Goal: Task Accomplishment & Management: Complete application form

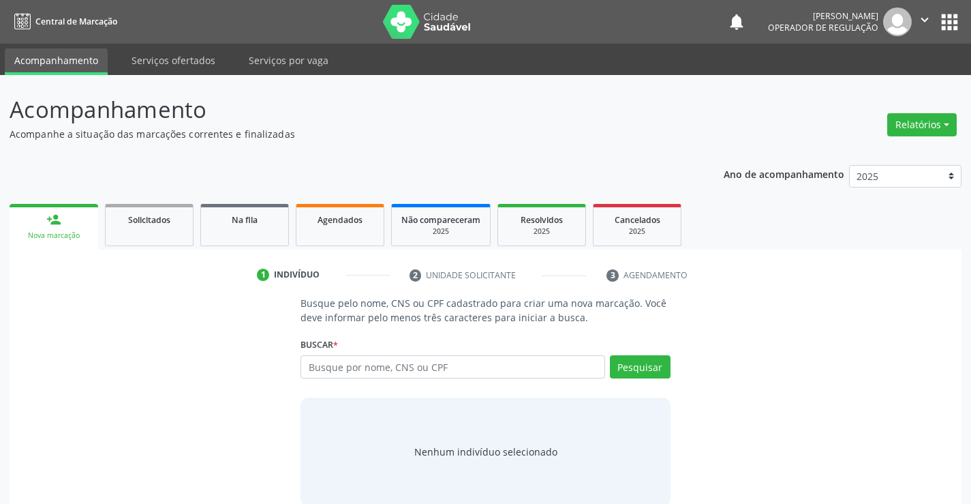
click at [487, 367] on input "text" at bounding box center [453, 366] width 304 height 23
type input "706200092715062"
click at [143, 327] on div "Busque pelo nome, CNS ou CPF cadastrado para criar uma nova marcação. Você deve…" at bounding box center [485, 401] width 933 height 210
click at [650, 369] on button "Pesquisar" at bounding box center [640, 366] width 61 height 23
type input "706200092715062"
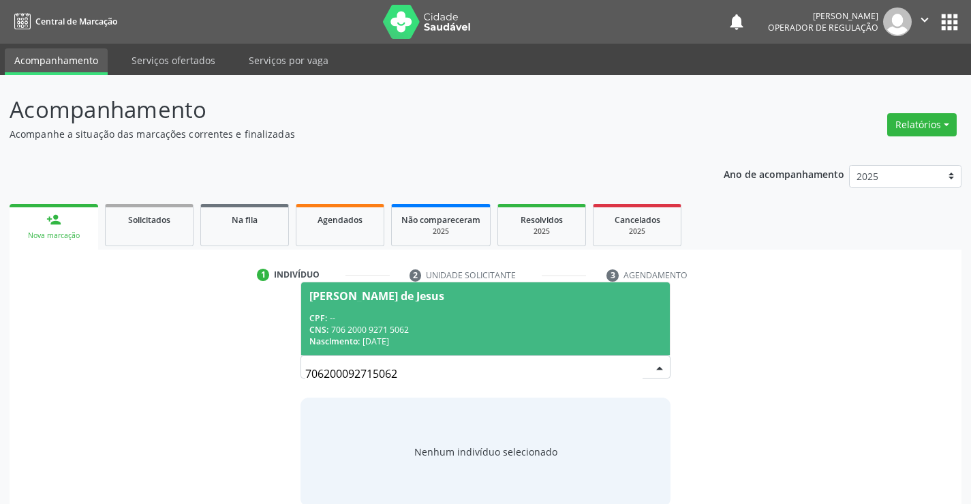
click at [573, 333] on div "CNS: 706 2000 9271 5062" at bounding box center [485, 330] width 352 height 12
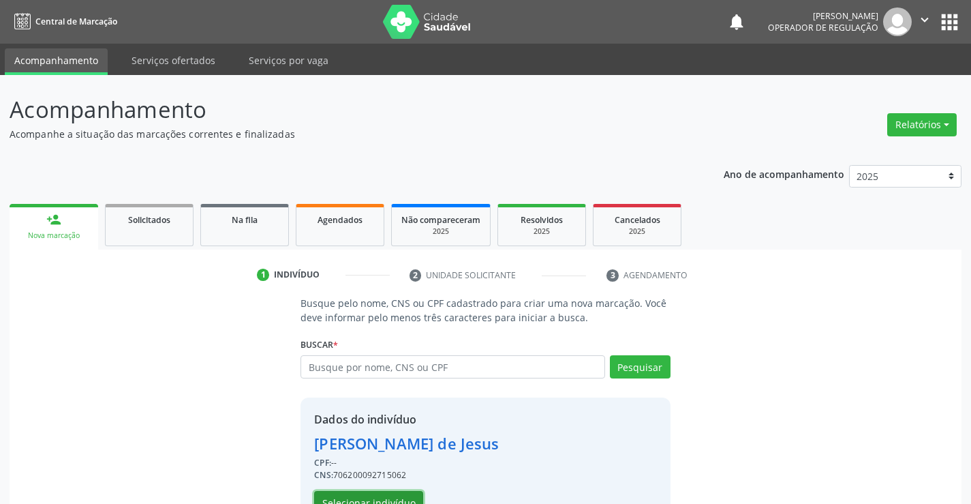
click at [385, 495] on button "Selecionar indivíduo" at bounding box center [368, 502] width 109 height 23
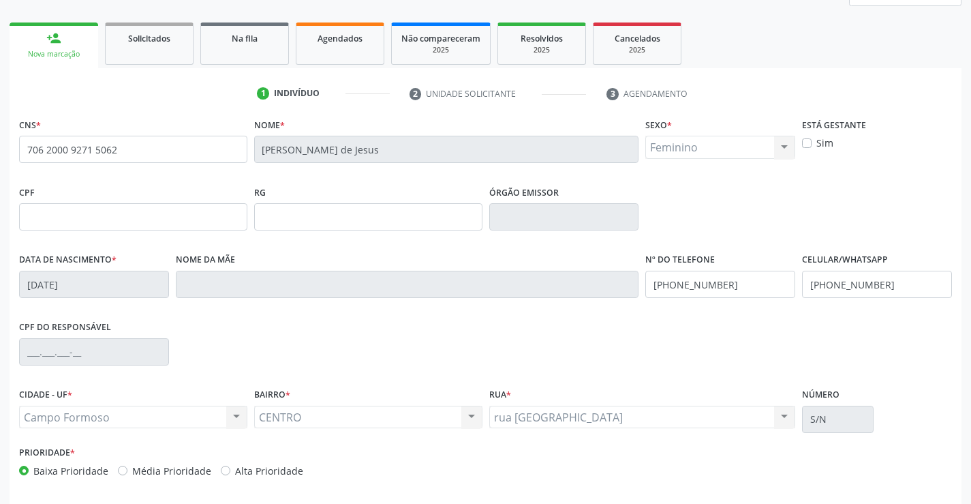
scroll to position [235, 0]
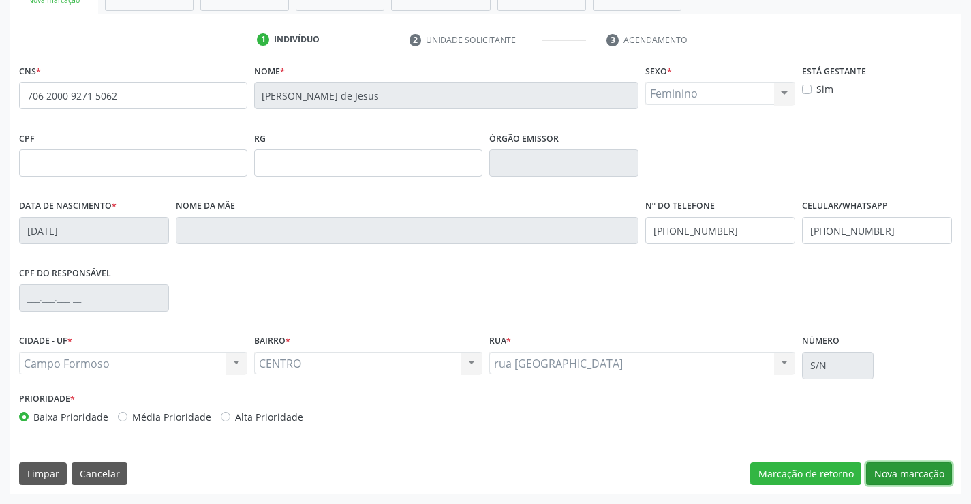
click at [906, 468] on button "Nova marcação" at bounding box center [909, 473] width 86 height 23
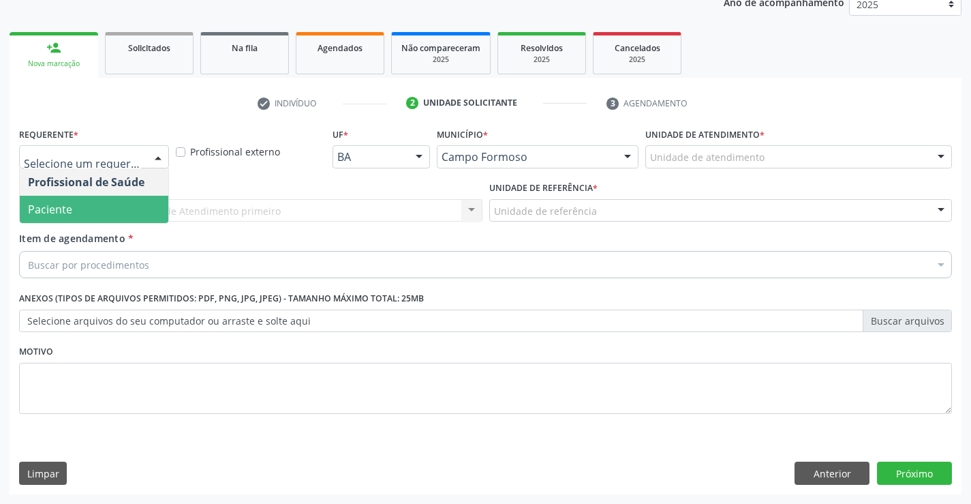
click at [117, 215] on span "Paciente" at bounding box center [94, 209] width 149 height 27
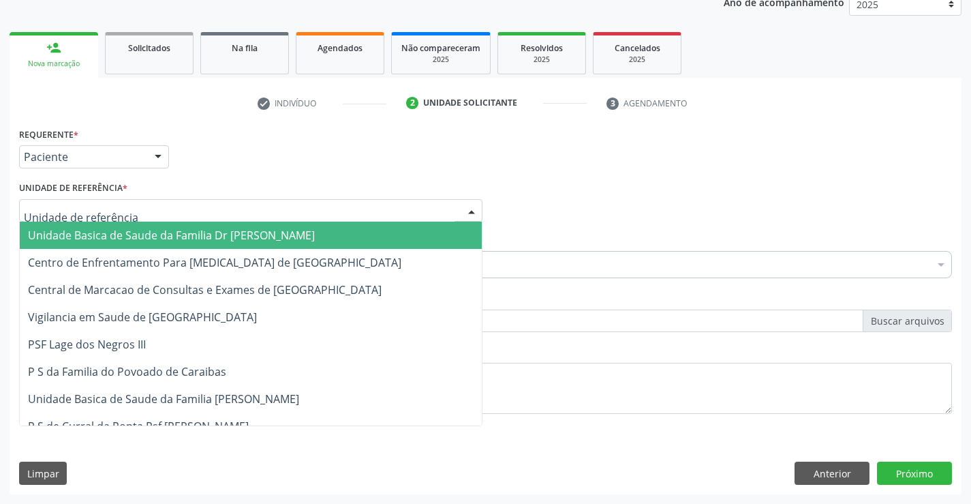
click at [127, 208] on div at bounding box center [250, 210] width 463 height 23
click at [125, 225] on span "Unidade Basica de Saude da Familia Dr [PERSON_NAME]" at bounding box center [251, 235] width 462 height 27
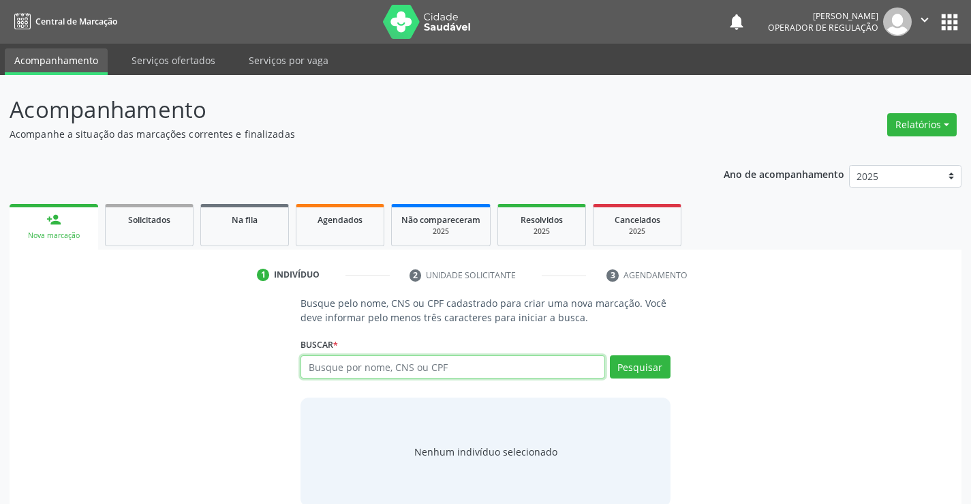
click at [390, 369] on input "text" at bounding box center [453, 366] width 304 height 23
type input "700508334870655"
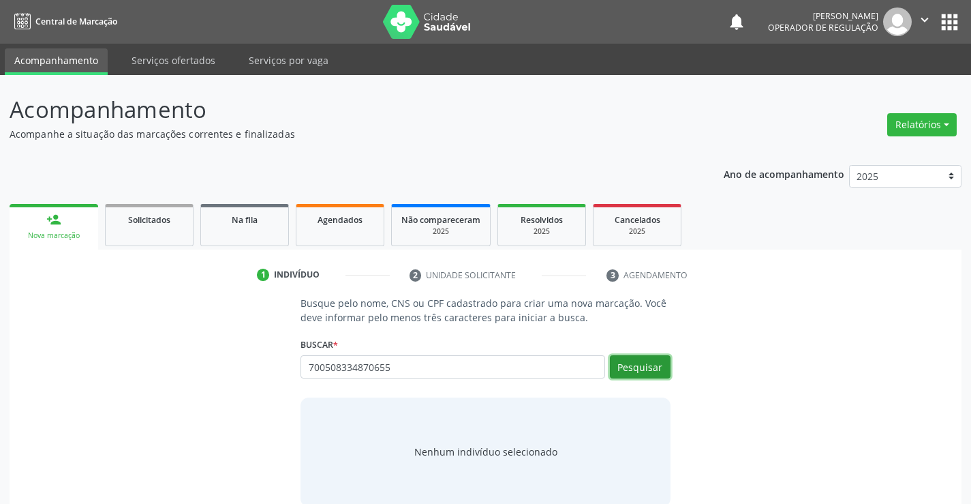
click at [645, 369] on button "Pesquisar" at bounding box center [640, 366] width 61 height 23
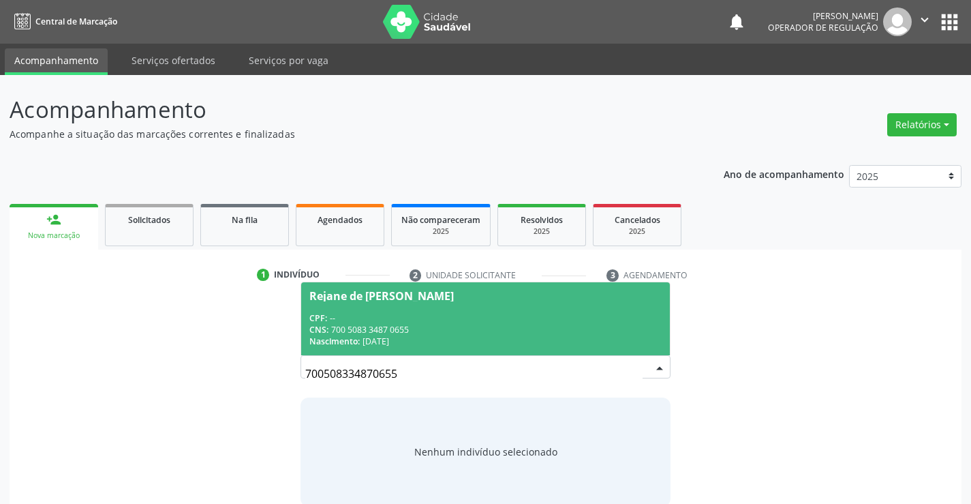
click at [565, 319] on div "CPF: --" at bounding box center [485, 318] width 352 height 12
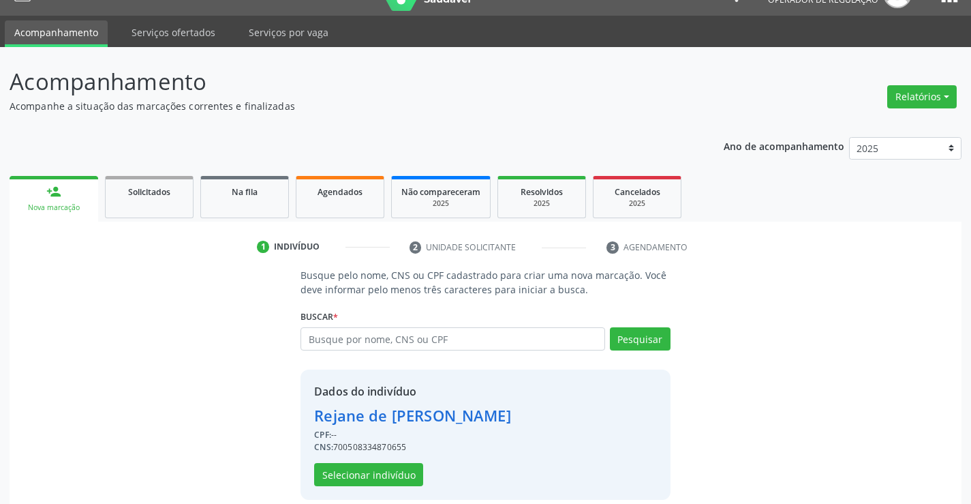
scroll to position [43, 0]
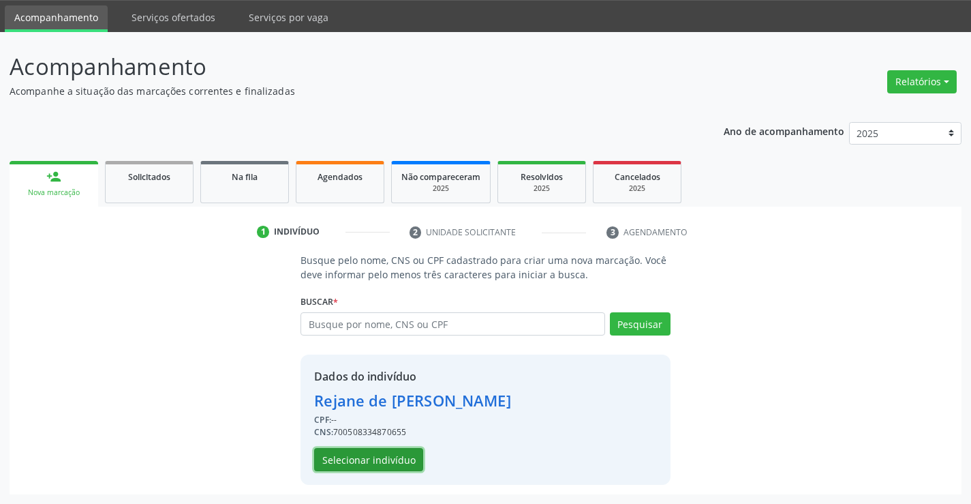
click at [399, 457] on button "Selecionar indivíduo" at bounding box center [368, 459] width 109 height 23
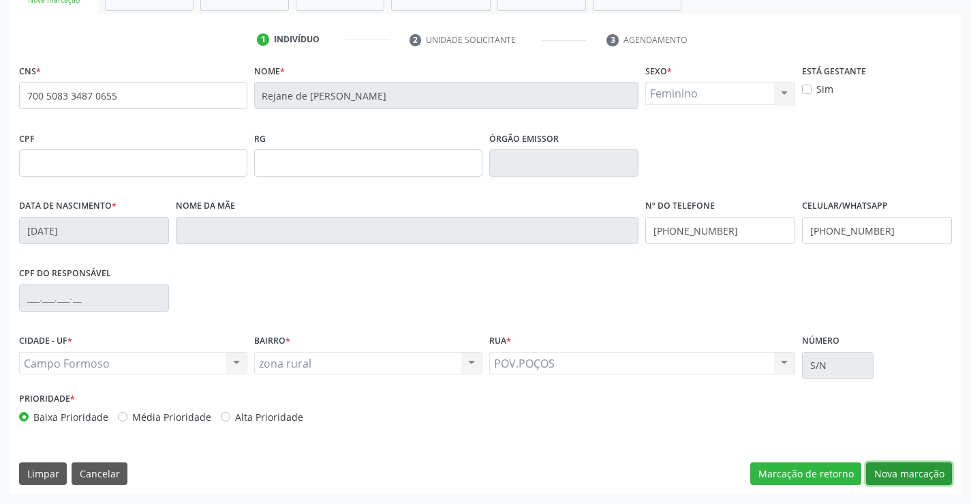
click at [909, 472] on button "Nova marcação" at bounding box center [909, 473] width 86 height 23
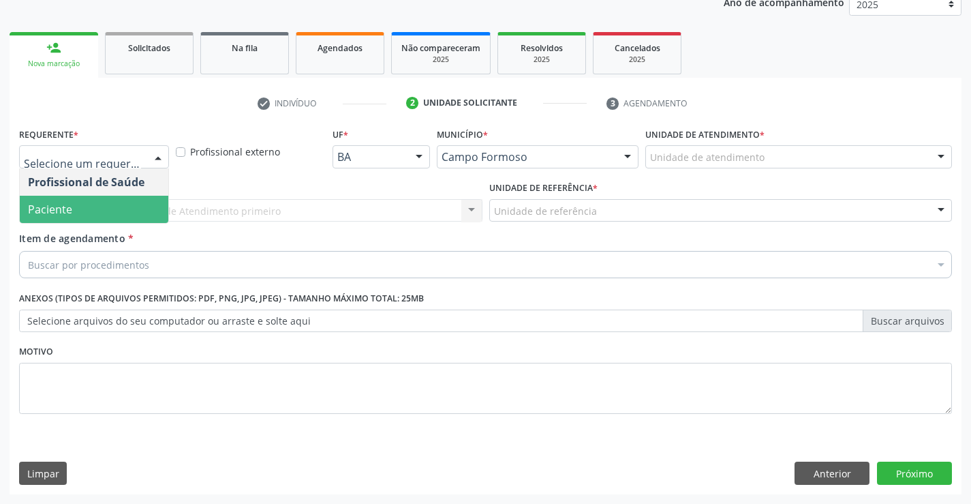
click at [71, 207] on span "Paciente" at bounding box center [50, 209] width 44 height 15
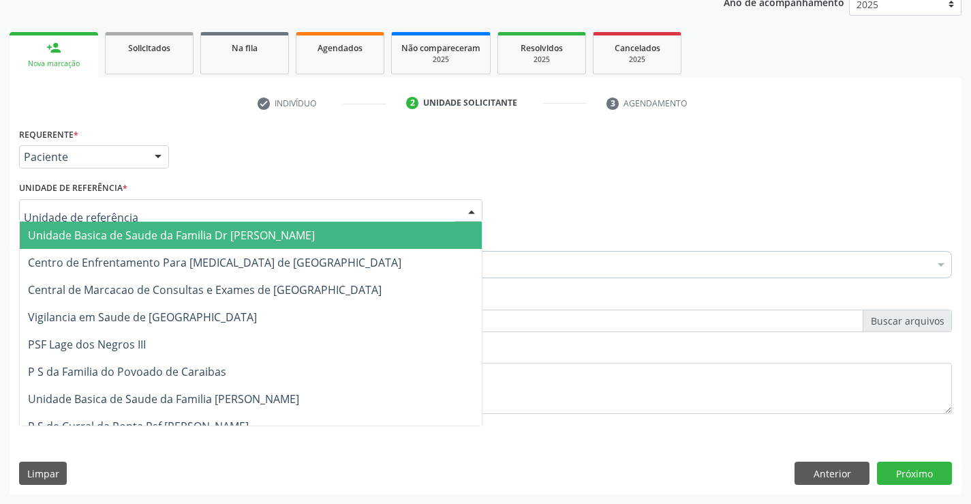
click at [120, 230] on span "Unidade Basica de Saude da Familia Dr [PERSON_NAME]" at bounding box center [171, 235] width 287 height 15
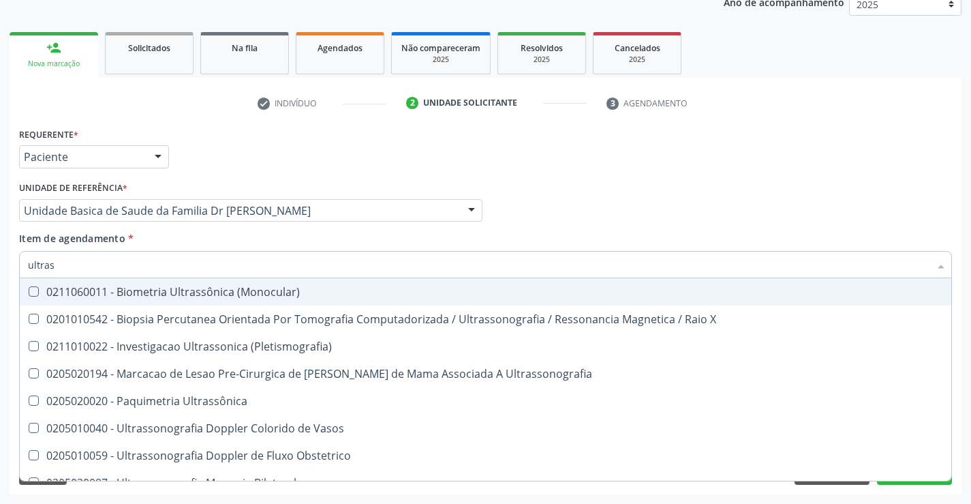
type input "ultrass"
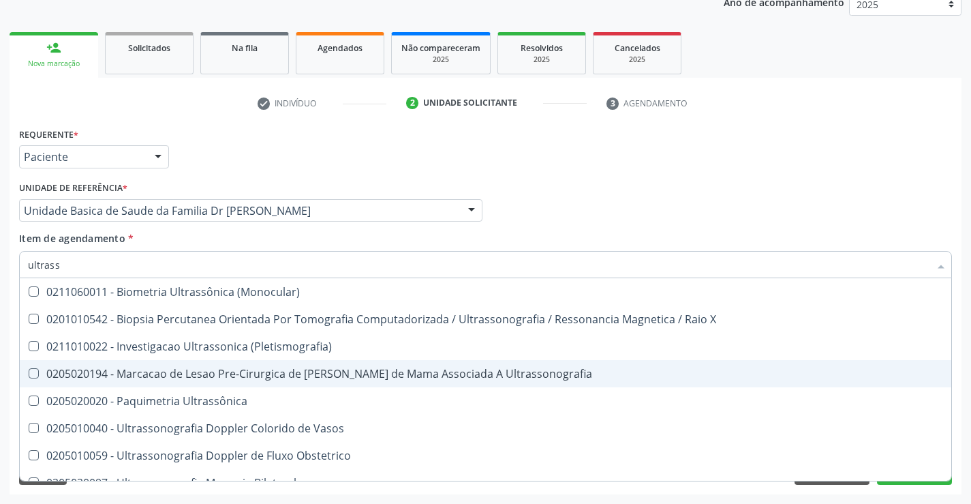
scroll to position [136, 0]
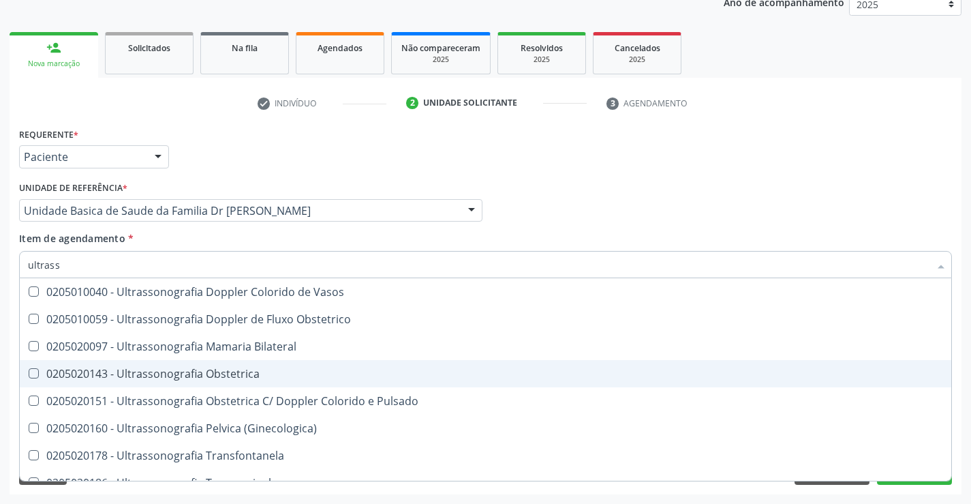
click at [283, 380] on span "0205020143 - Ultrassonografia Obstetrica" at bounding box center [486, 373] width 932 height 27
checkbox Obstetrica "true"
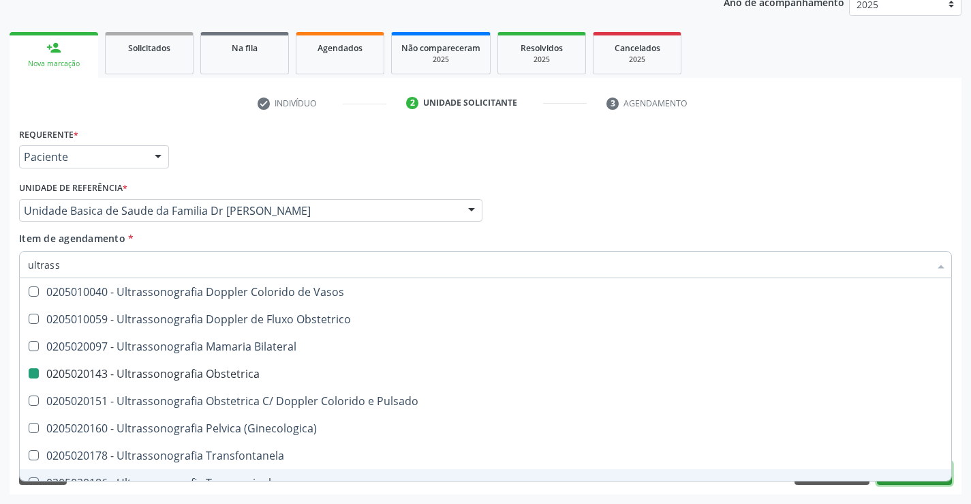
click at [911, 483] on button "Próximo" at bounding box center [914, 472] width 75 height 23
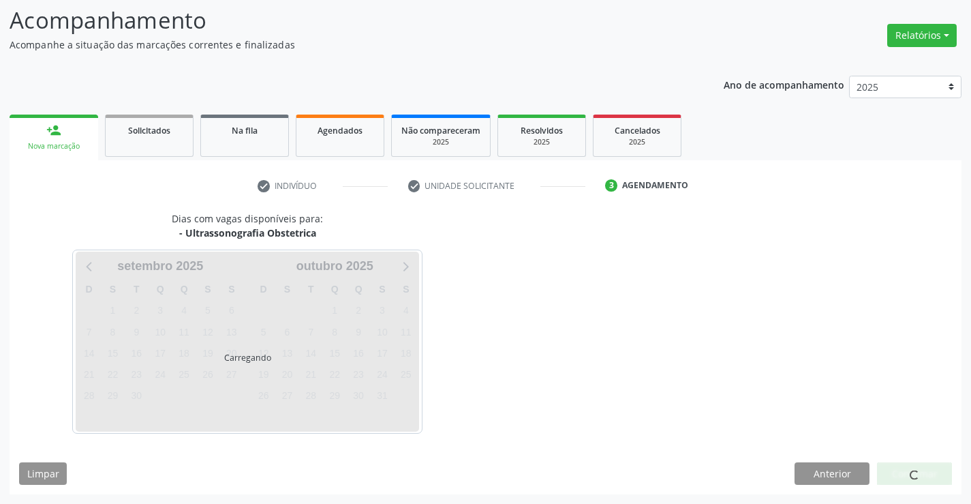
scroll to position [0, 0]
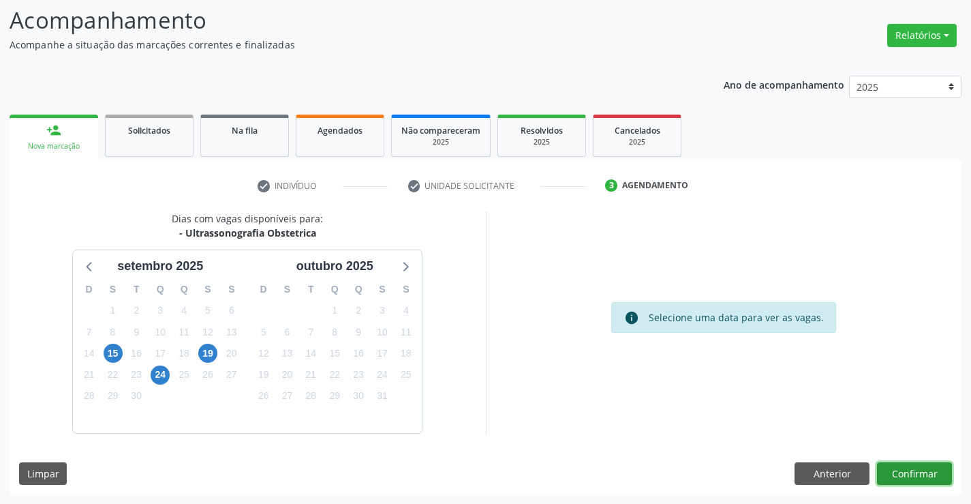
click at [910, 470] on button "Confirmar" at bounding box center [914, 473] width 75 height 23
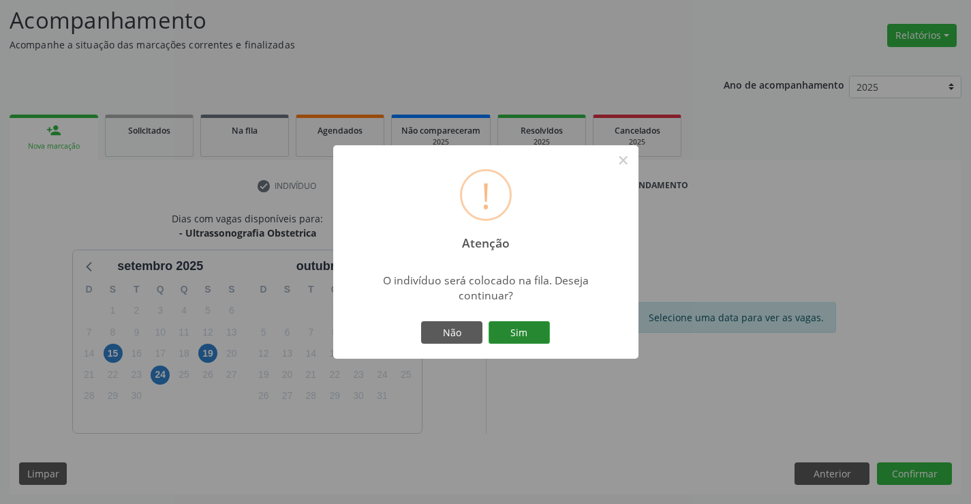
click at [530, 331] on button "Sim" at bounding box center [519, 332] width 61 height 23
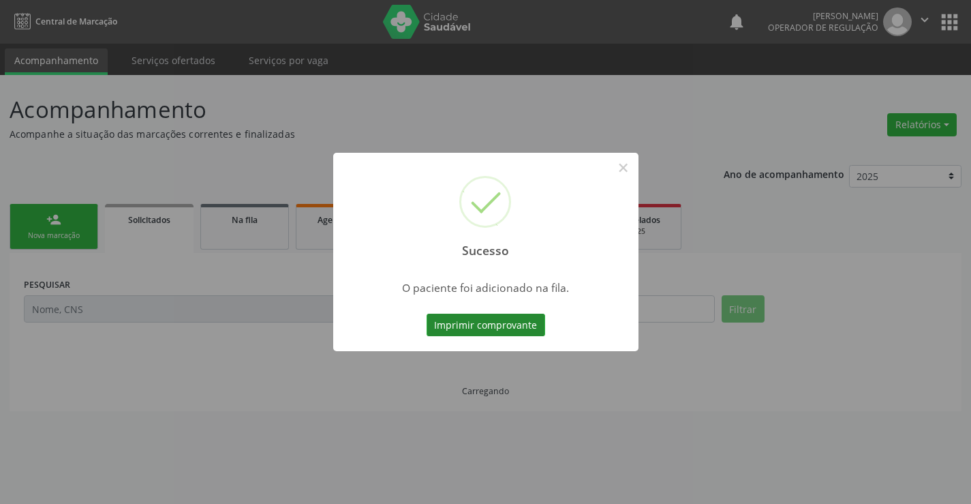
click at [523, 326] on button "Imprimir comprovante" at bounding box center [486, 325] width 119 height 23
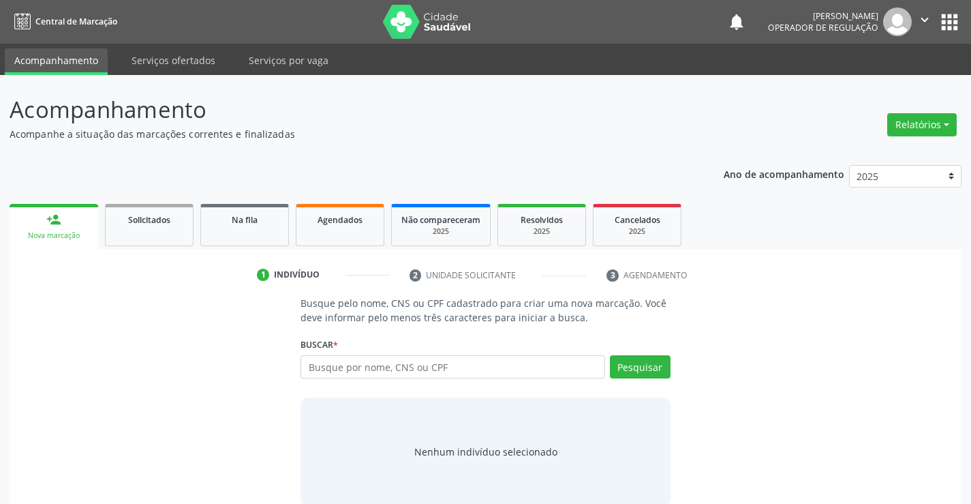
click at [440, 363] on input "text" at bounding box center [453, 366] width 304 height 23
type input "702002331338982"
click at [660, 369] on button "Pesquisar" at bounding box center [640, 366] width 61 height 23
type input "702002331338982"
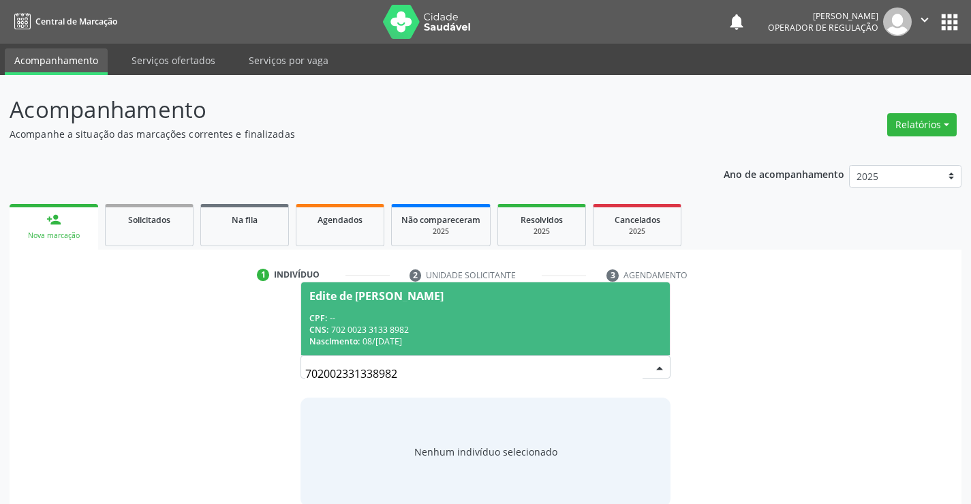
click at [487, 333] on div "CNS: 702 0023 3133 8982" at bounding box center [485, 330] width 352 height 12
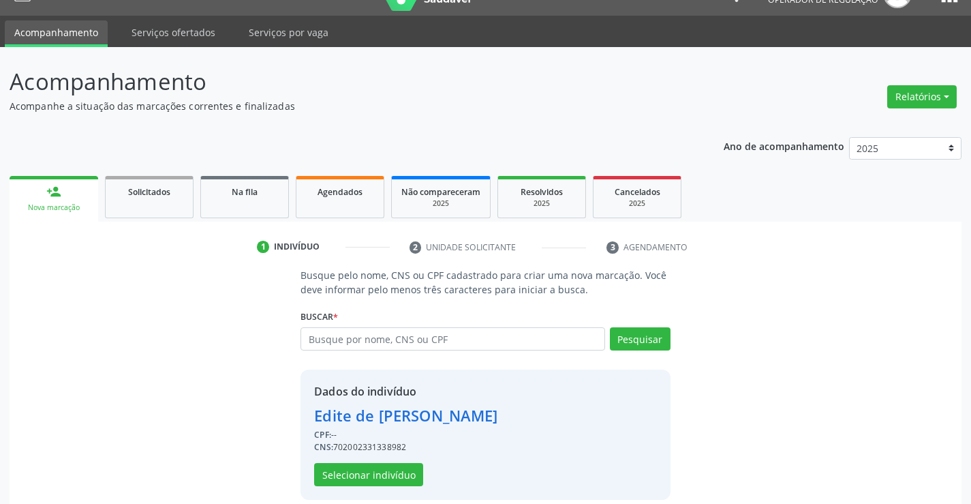
scroll to position [43, 0]
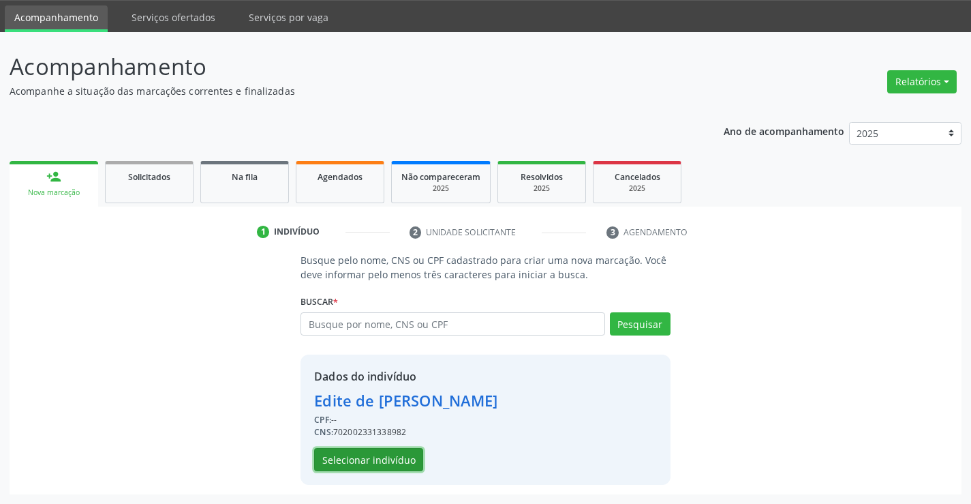
click at [386, 454] on button "Selecionar indivíduo" at bounding box center [368, 459] width 109 height 23
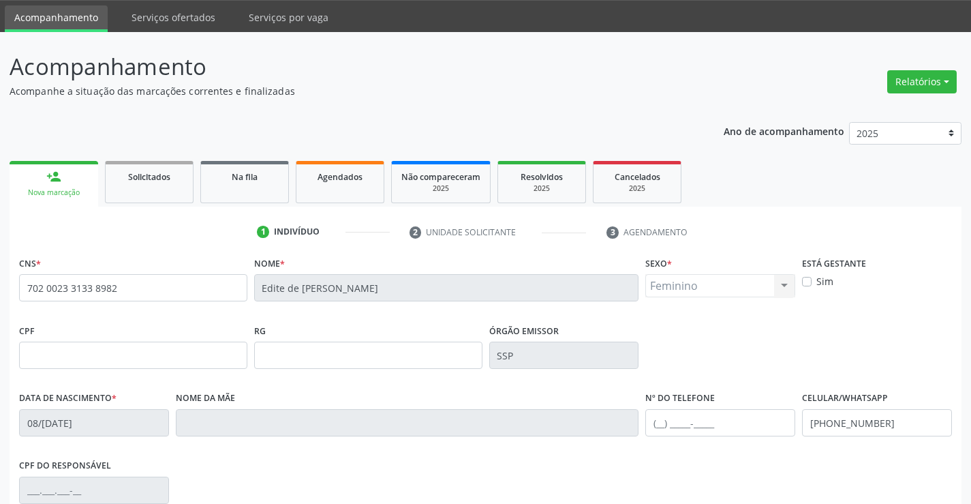
scroll to position [235, 0]
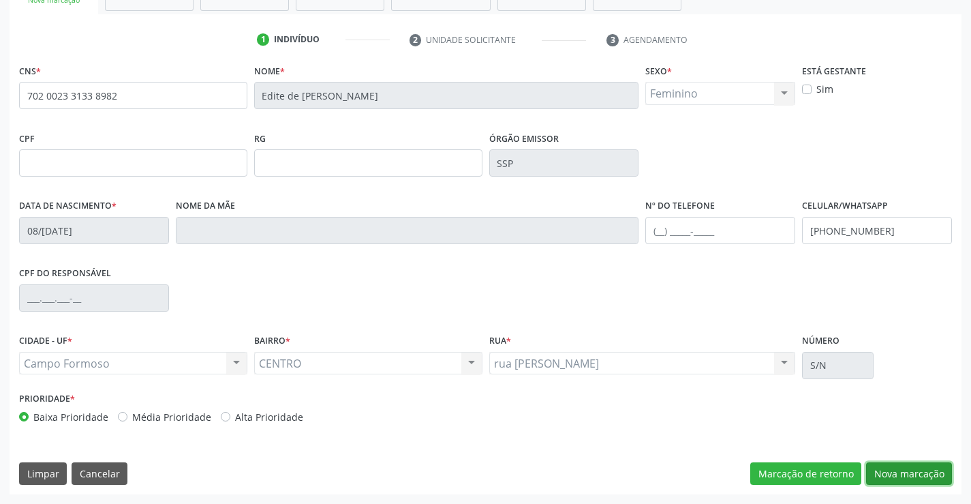
drag, startPoint x: 883, startPoint y: 474, endPoint x: 832, endPoint y: 384, distance: 103.7
click at [883, 474] on button "Nova marcação" at bounding box center [909, 473] width 86 height 23
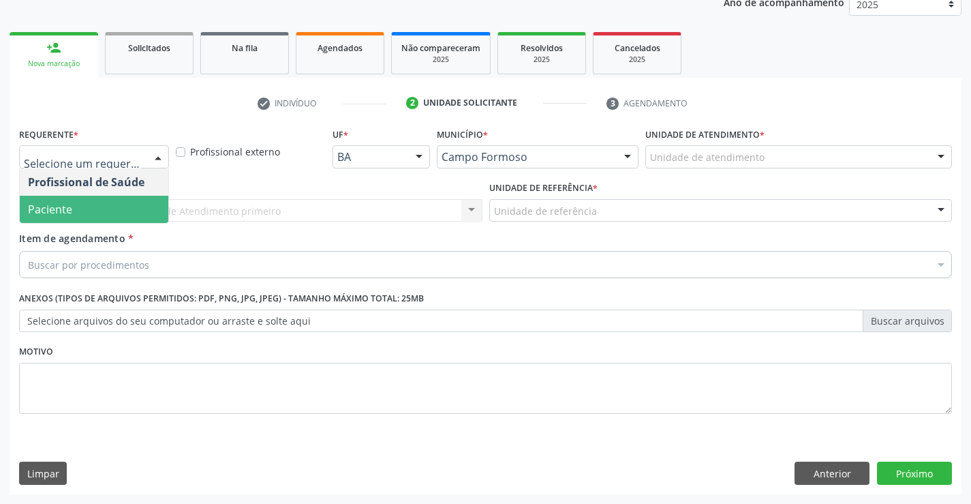
click at [99, 209] on span "Paciente" at bounding box center [94, 209] width 149 height 27
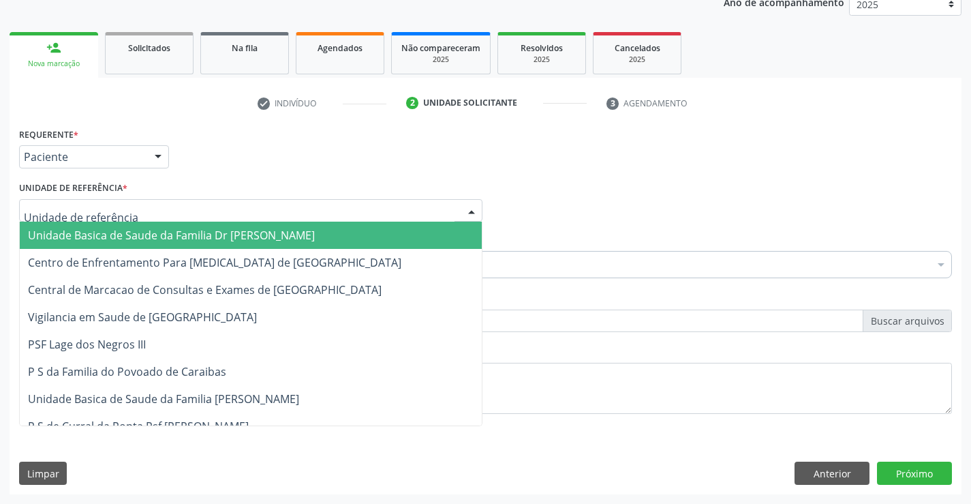
click at [131, 208] on div at bounding box center [250, 210] width 463 height 23
click at [134, 236] on span "Unidade Basica de Saude da Familia Dr [PERSON_NAME]" at bounding box center [171, 235] width 287 height 15
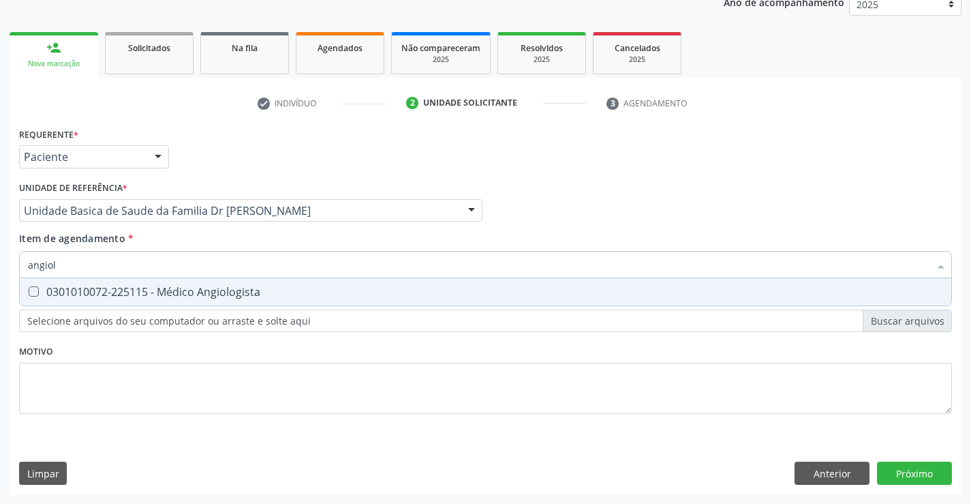
type input "angiolo"
click at [155, 292] on div "0301010072-225115 - Médico Angiologista" at bounding box center [485, 291] width 915 height 11
checkbox Angiologista "true"
click at [902, 472] on div "Requerente * Paciente Profissional de Saúde Paciente Nenhum resultado encontrad…" at bounding box center [486, 309] width 952 height 370
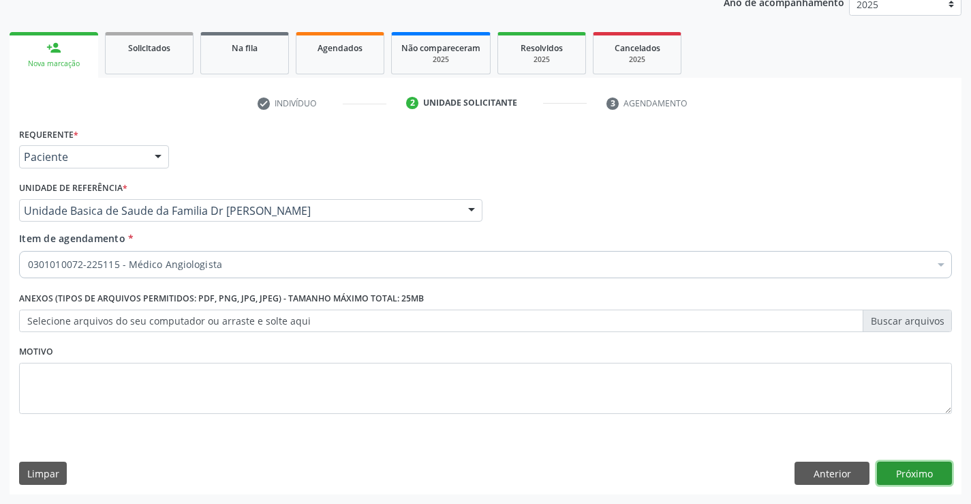
click at [902, 472] on button "Próximo" at bounding box center [914, 472] width 75 height 23
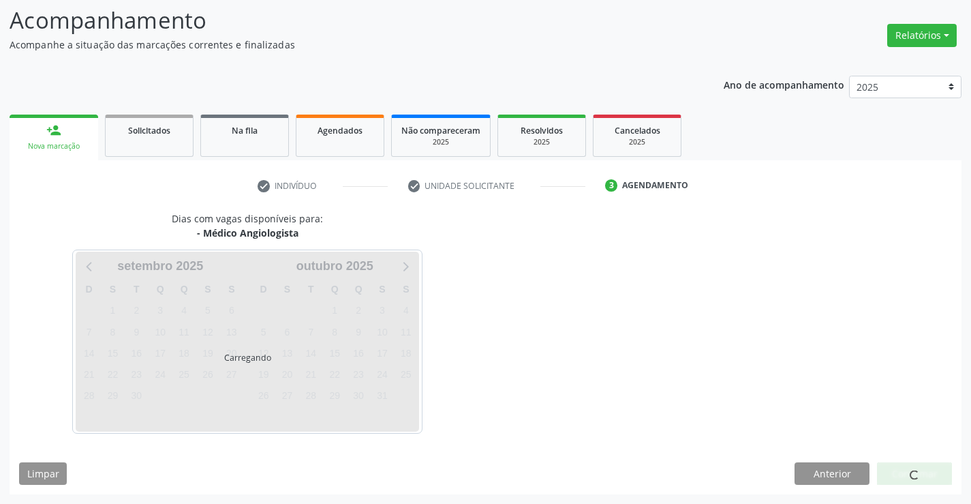
scroll to position [129, 0]
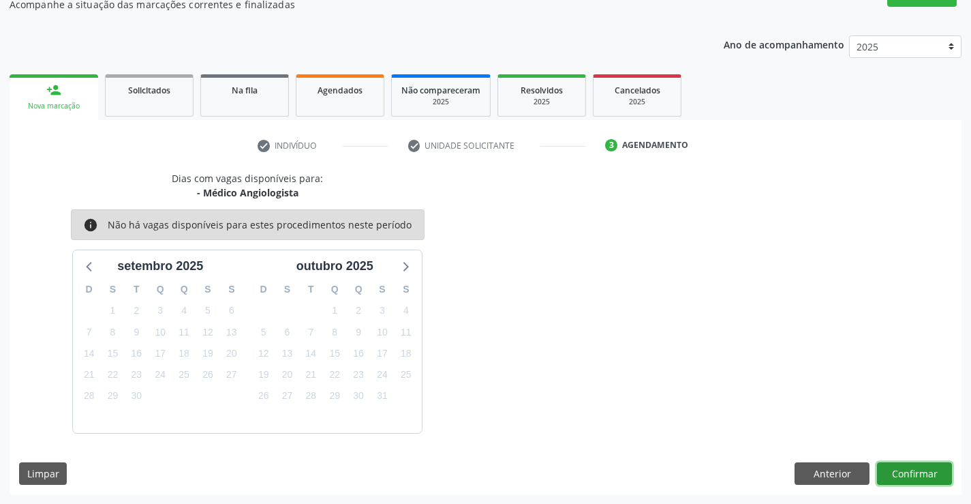
click at [923, 466] on button "Confirmar" at bounding box center [914, 473] width 75 height 23
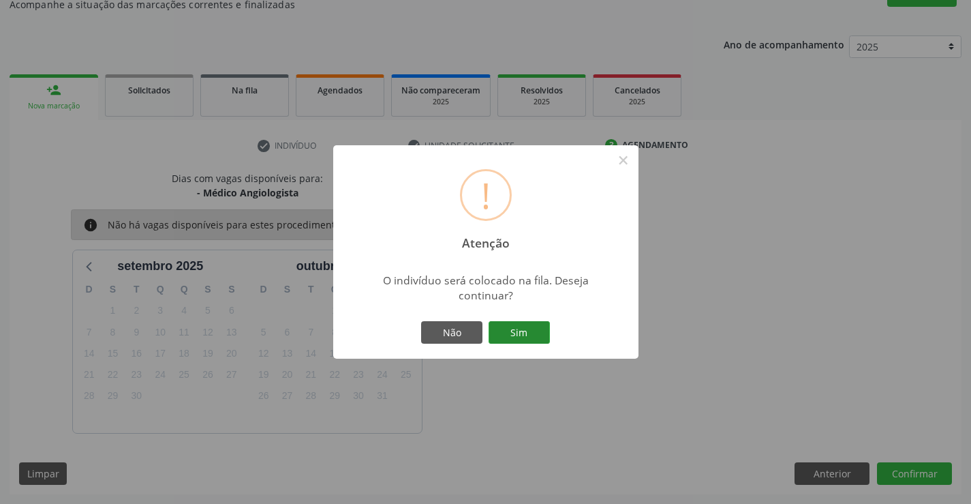
click at [529, 332] on button "Sim" at bounding box center [519, 332] width 61 height 23
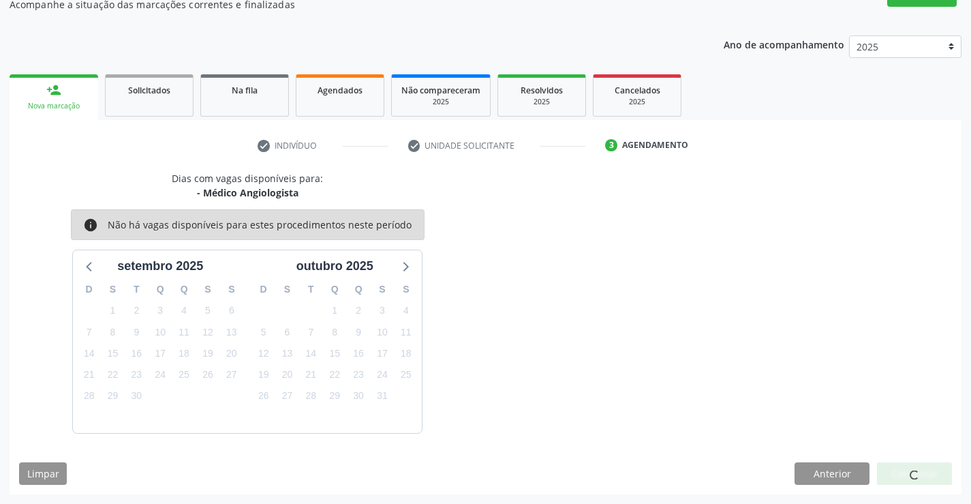
scroll to position [0, 0]
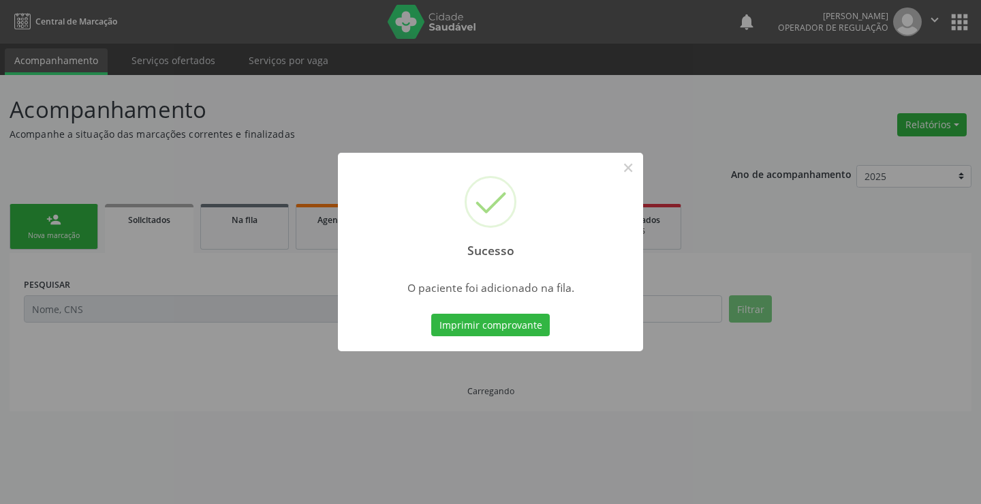
click at [529, 332] on button "Imprimir comprovante" at bounding box center [490, 325] width 119 height 23
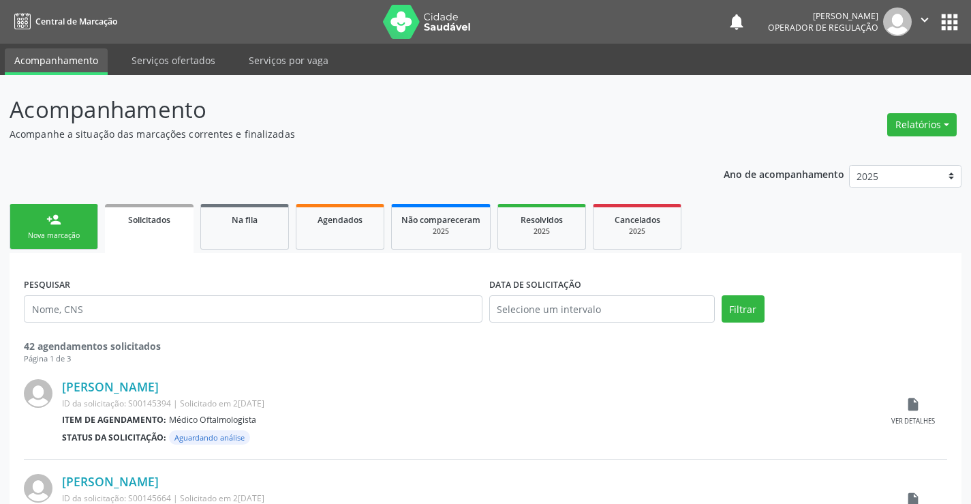
click at [73, 229] on link "person_add Nova marcação" at bounding box center [54, 227] width 89 height 46
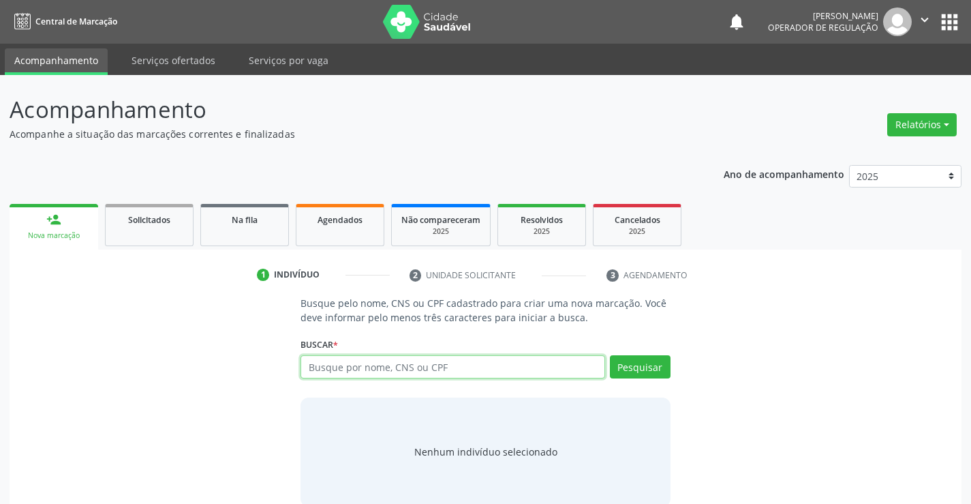
click at [491, 365] on input "text" at bounding box center [453, 366] width 304 height 23
type input "704304556954295"
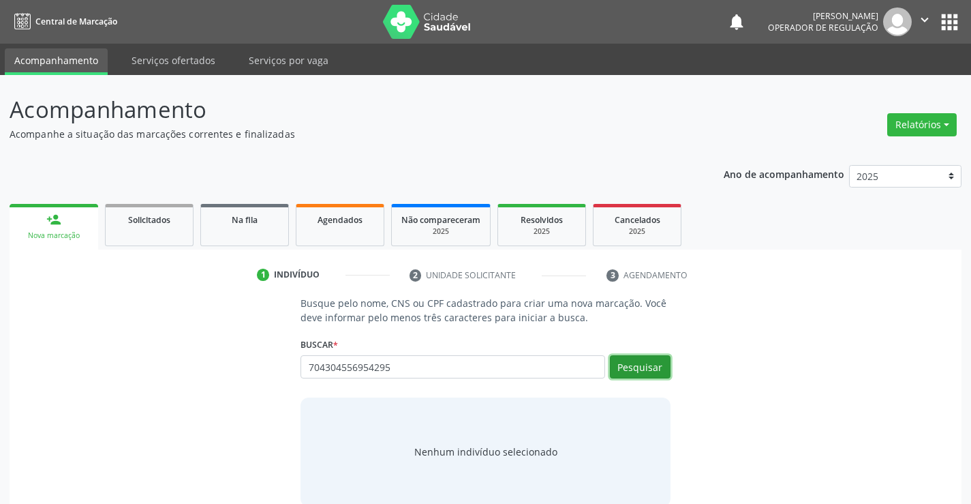
click at [654, 372] on button "Pesquisar" at bounding box center [640, 366] width 61 height 23
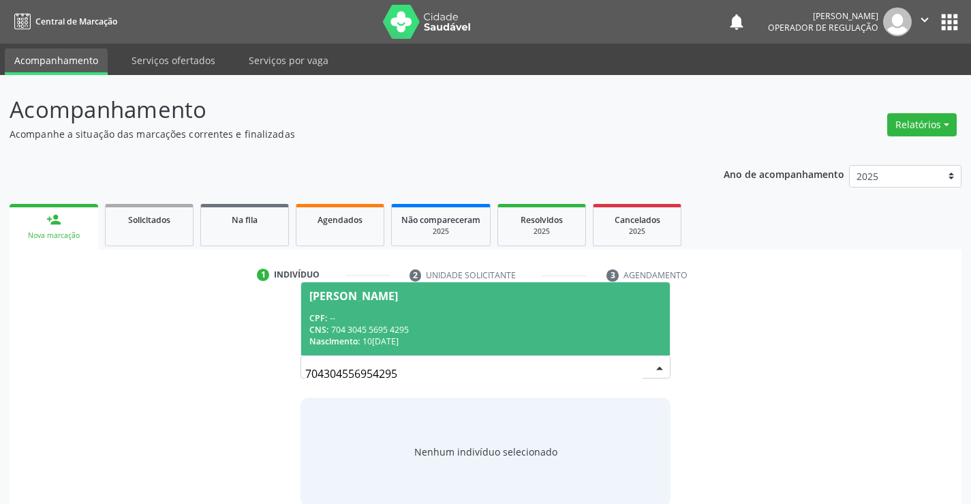
click at [491, 296] on div "[PERSON_NAME]" at bounding box center [485, 295] width 352 height 11
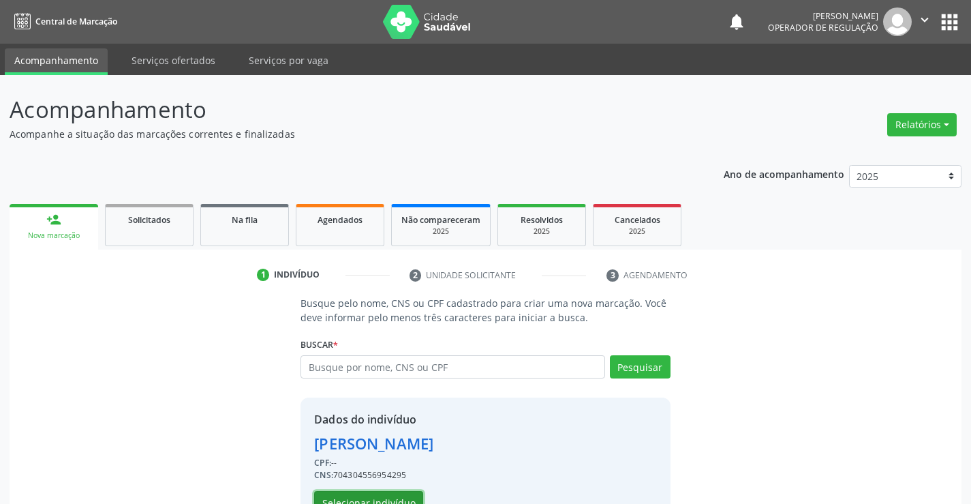
click at [368, 498] on button "Selecionar indivíduo" at bounding box center [368, 502] width 109 height 23
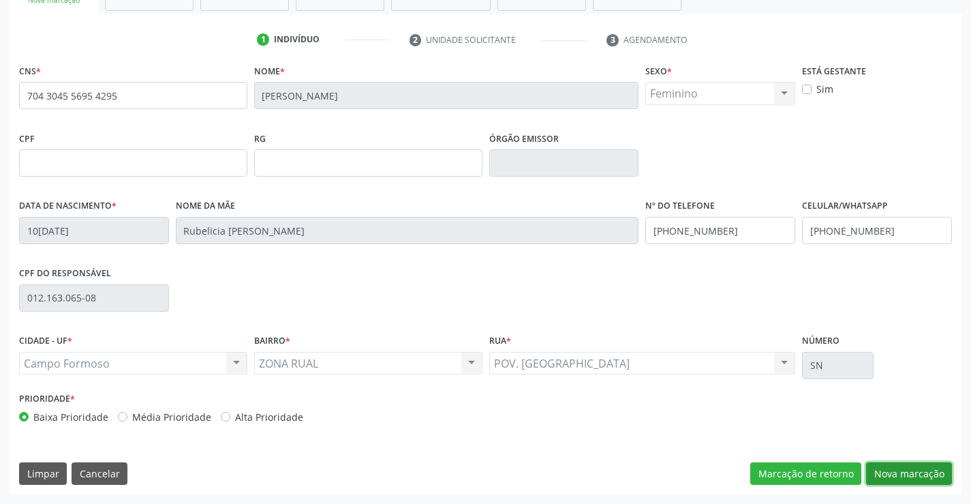
click at [889, 474] on button "Nova marcação" at bounding box center [909, 473] width 86 height 23
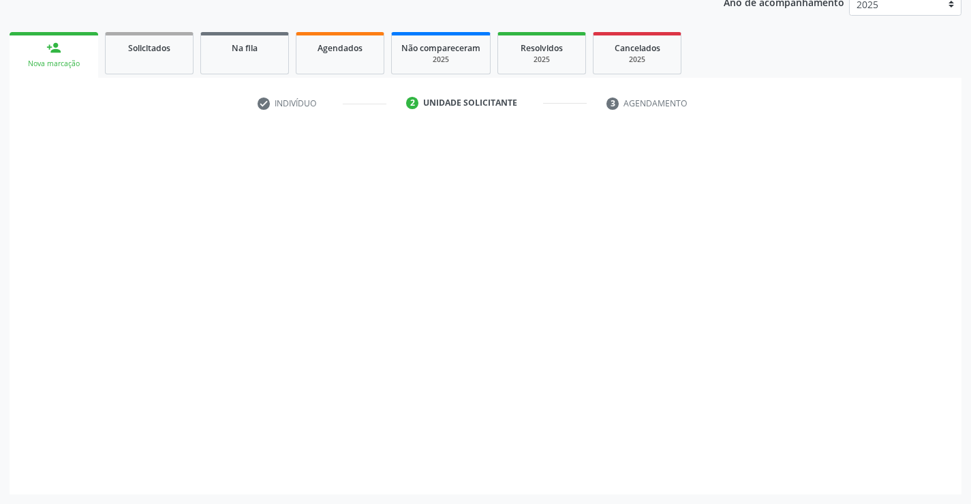
scroll to position [172, 0]
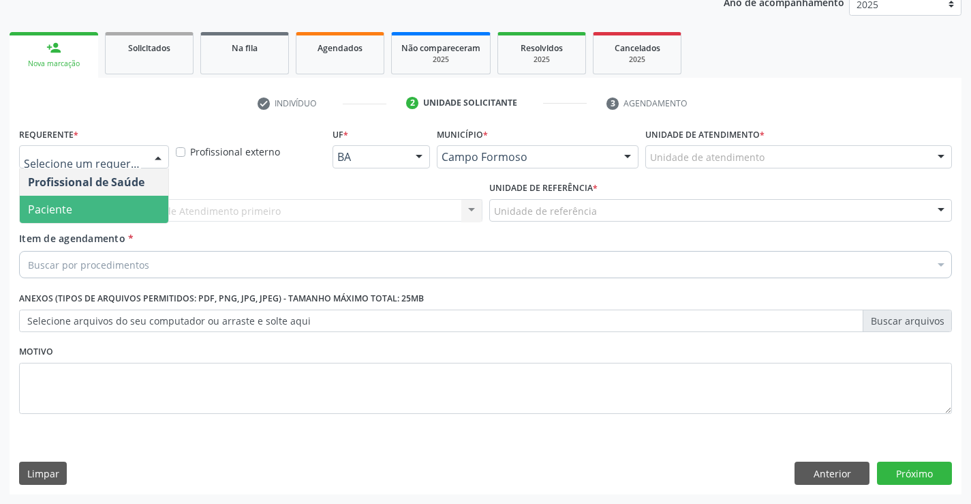
click at [93, 205] on span "Paciente" at bounding box center [94, 209] width 149 height 27
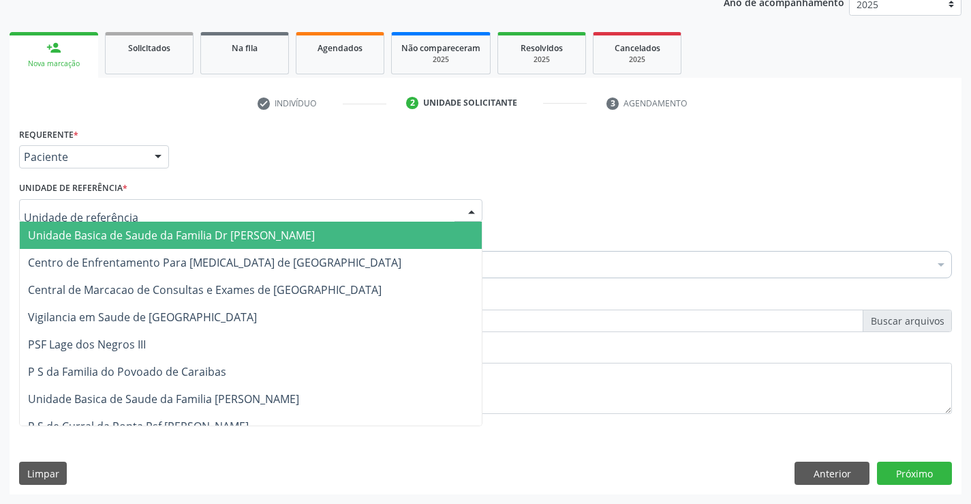
click at [108, 226] on span "Unidade Basica de Saude da Familia Dr [PERSON_NAME]" at bounding box center [251, 235] width 462 height 27
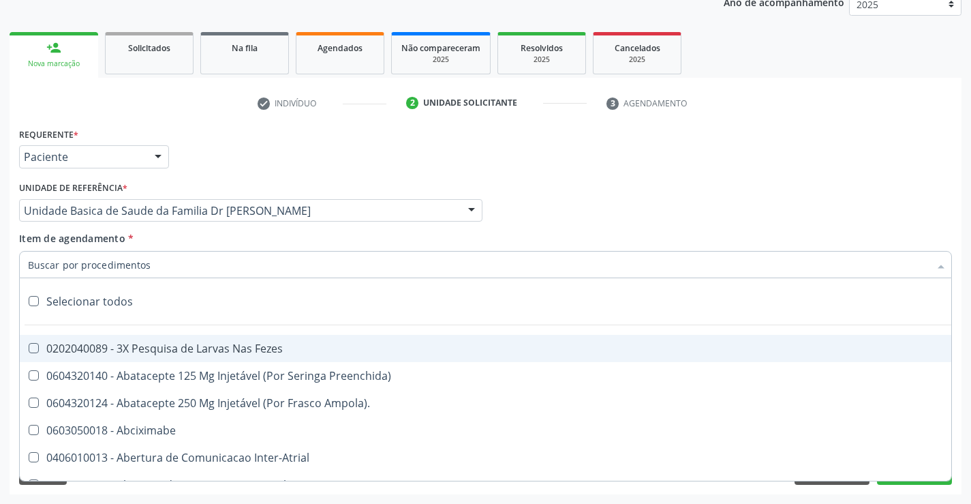
type input "p"
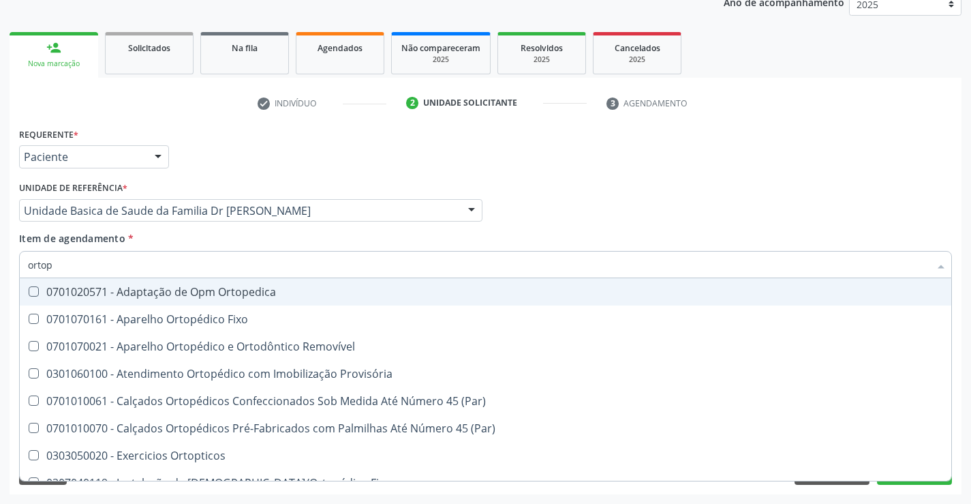
type input "ortope"
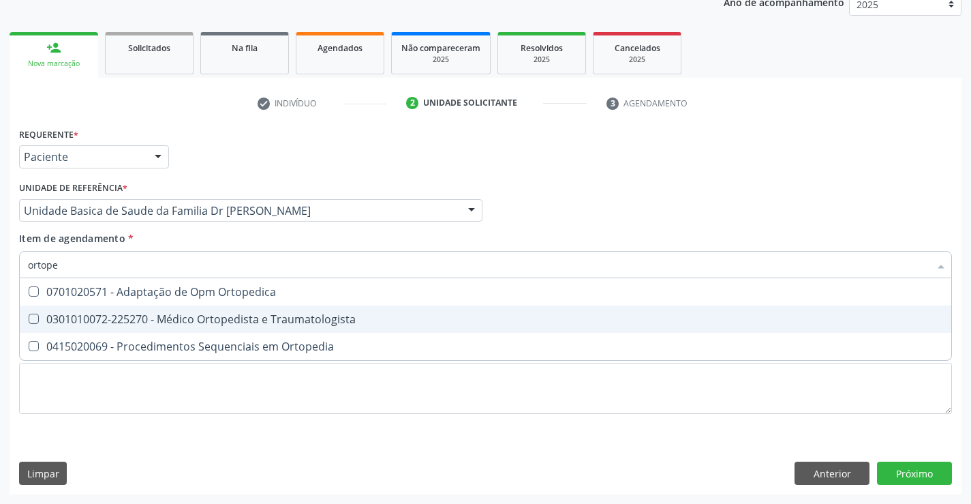
click at [201, 322] on div "0301010072-225270 - Médico Ortopedista e Traumatologista" at bounding box center [485, 319] width 915 height 11
checkbox Traumatologista "true"
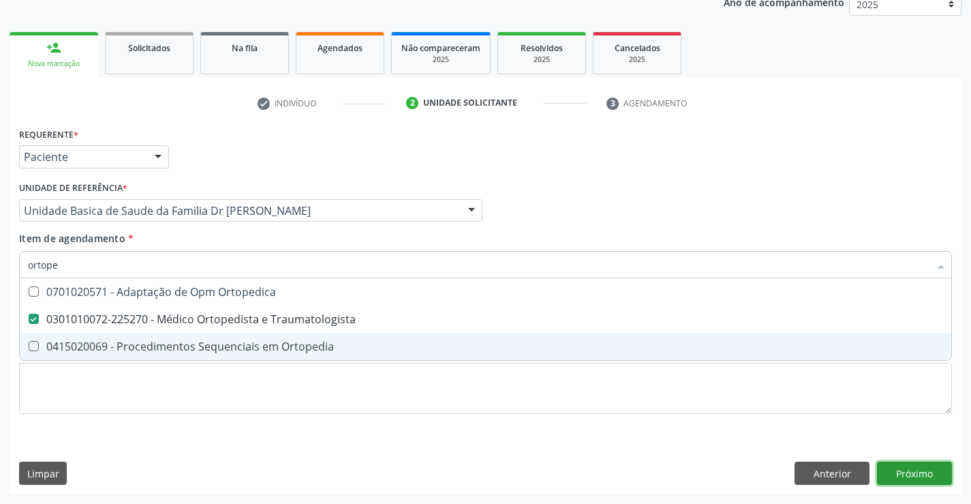
click at [917, 471] on div "Requerente * Paciente Profissional de Saúde Paciente Nenhum resultado encontrad…" at bounding box center [486, 309] width 952 height 370
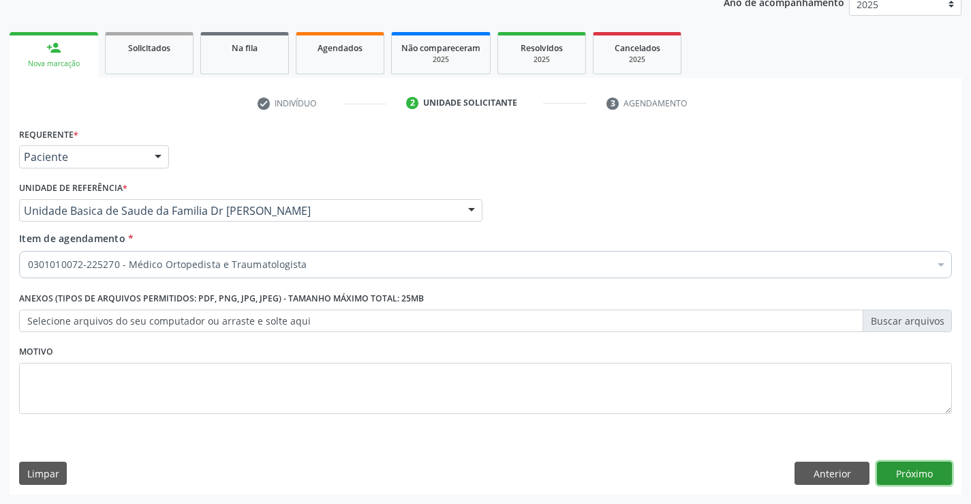
click at [917, 472] on button "Próximo" at bounding box center [914, 472] width 75 height 23
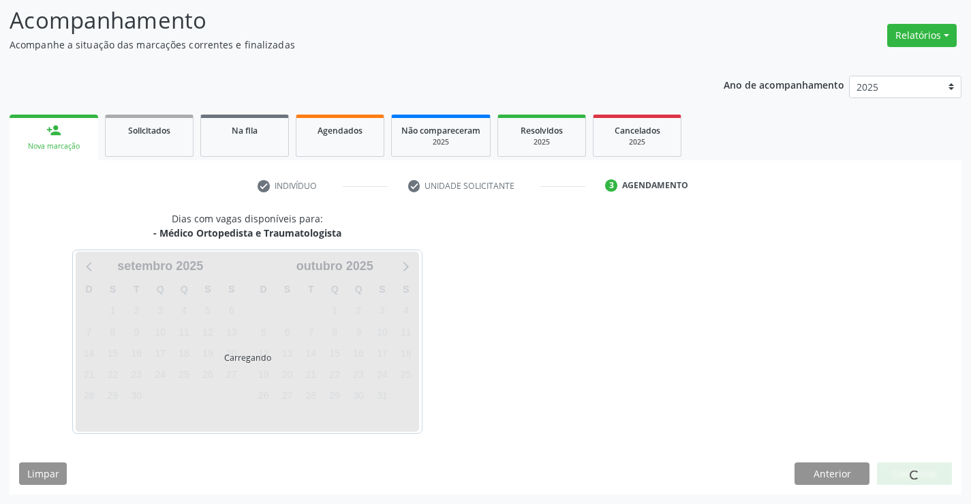
scroll to position [89, 0]
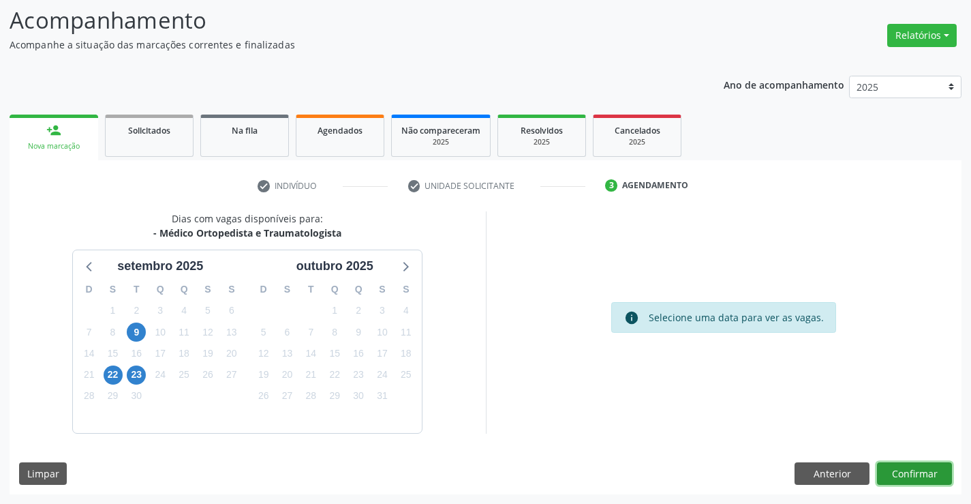
click at [917, 472] on button "Confirmar" at bounding box center [914, 473] width 75 height 23
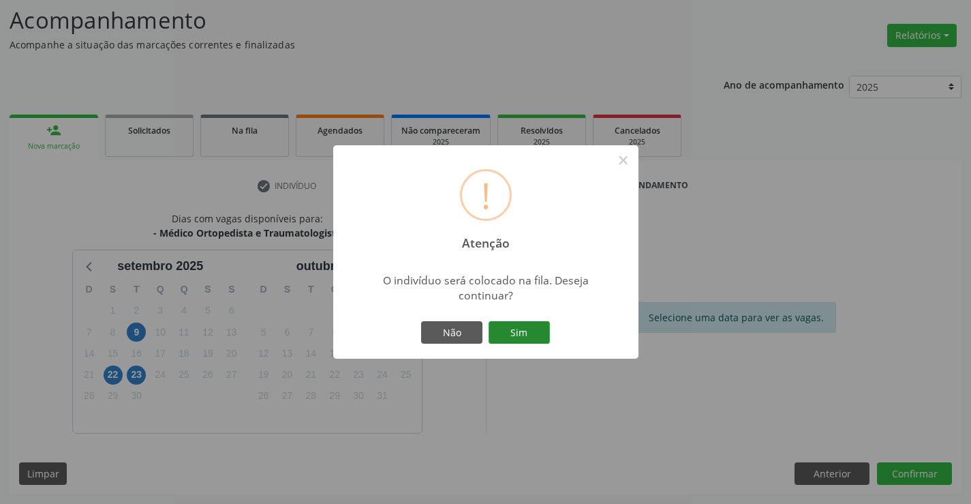
click at [513, 333] on button "Sim" at bounding box center [519, 332] width 61 height 23
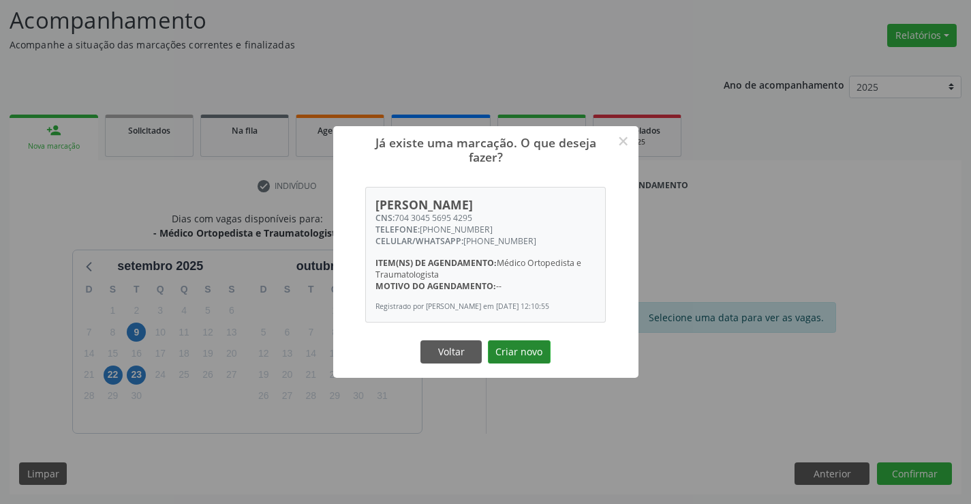
click at [532, 358] on button "Criar novo" at bounding box center [519, 351] width 63 height 23
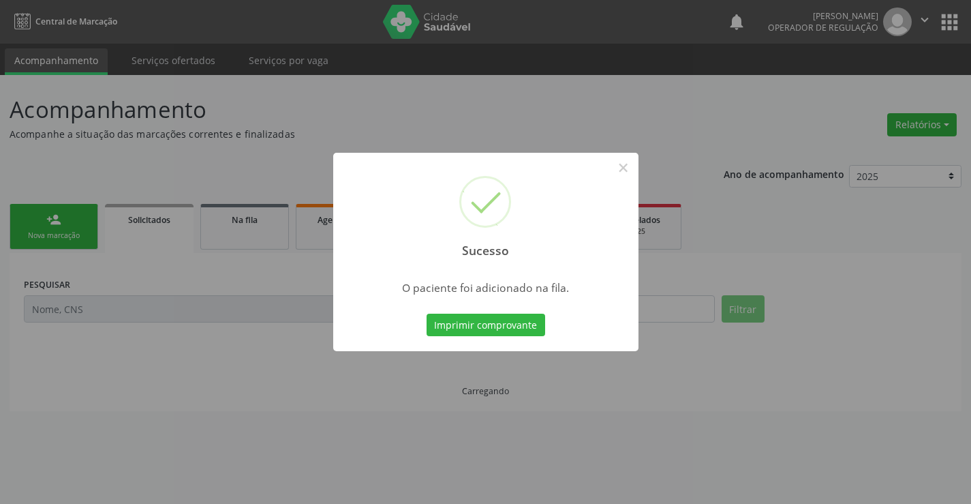
scroll to position [0, 0]
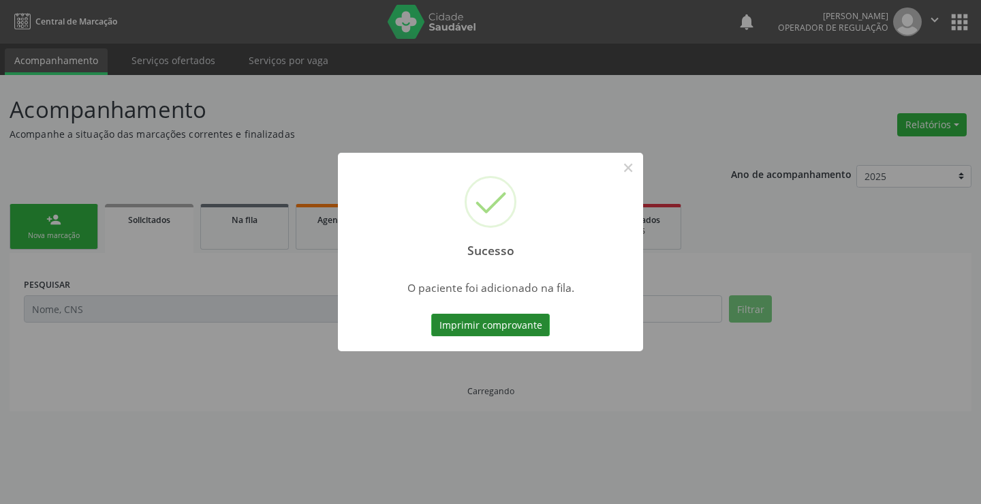
click at [532, 328] on button "Imprimir comprovante" at bounding box center [490, 325] width 119 height 23
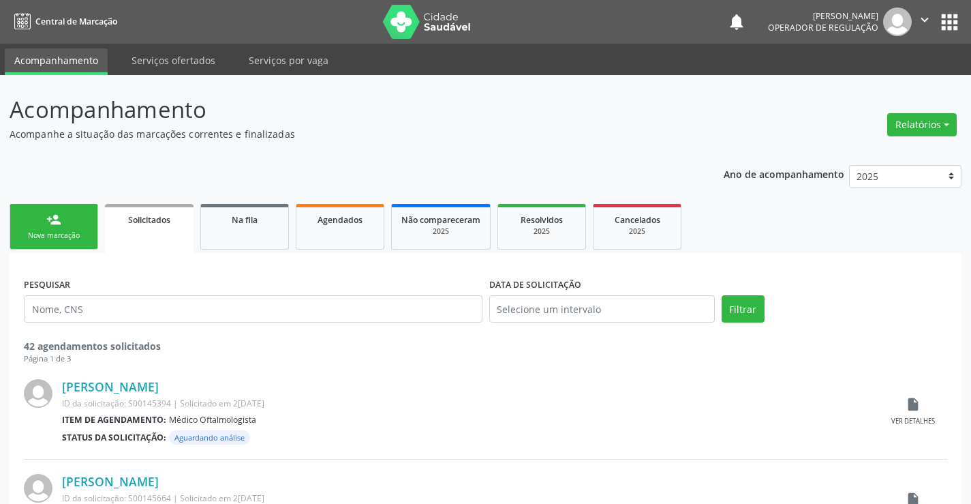
click at [69, 226] on link "person_add Nova marcação" at bounding box center [54, 227] width 89 height 46
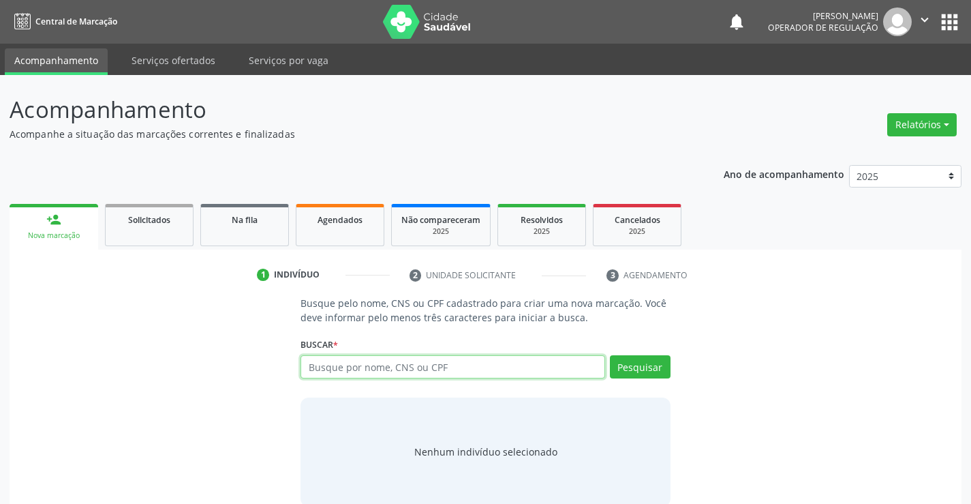
click at [419, 367] on input "text" at bounding box center [453, 366] width 304 height 23
type input "jacione de freitas"
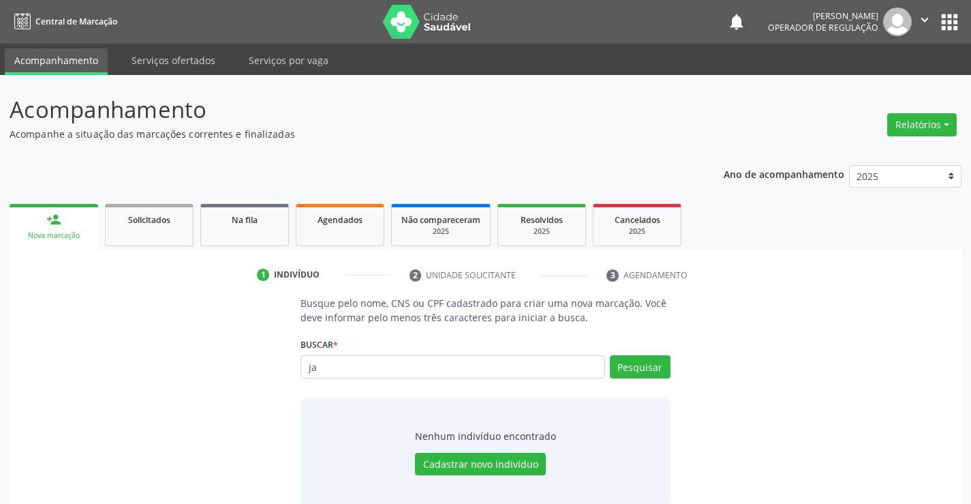
type input "j"
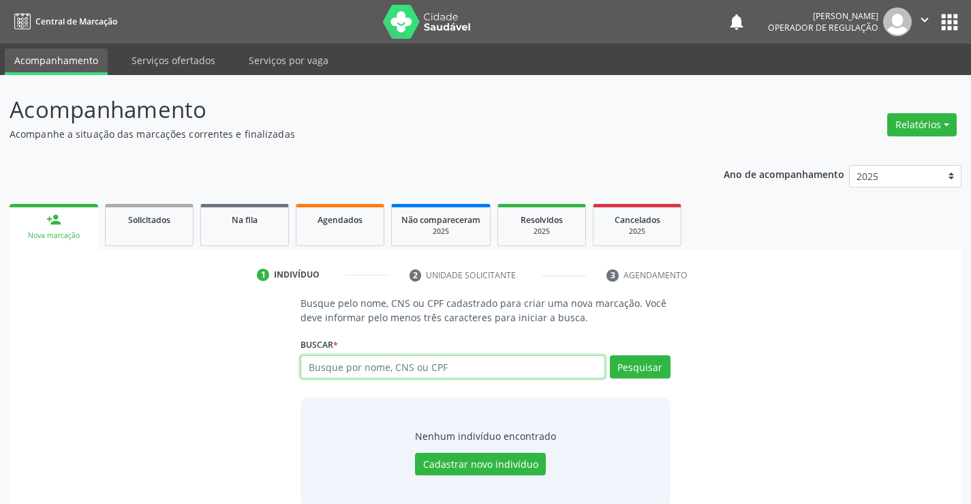
click at [920, 27] on icon "" at bounding box center [924, 19] width 15 height 15
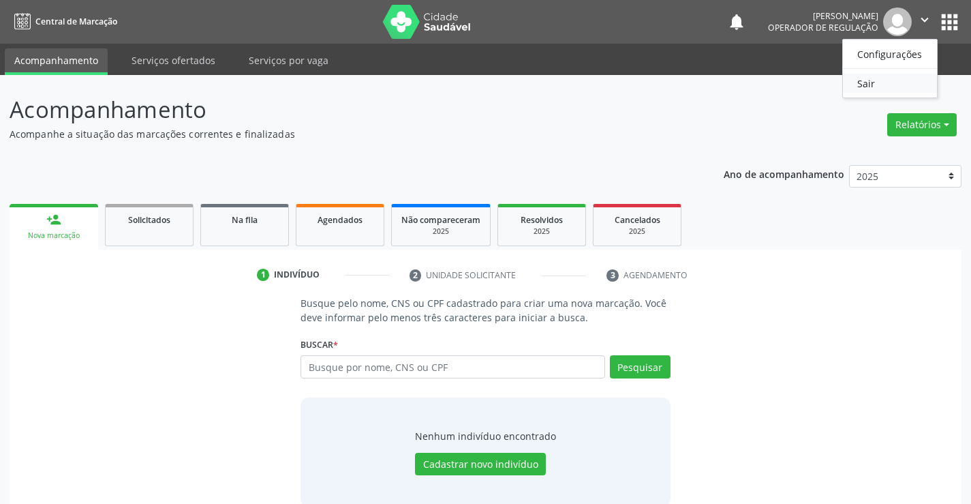
click at [874, 86] on link "Sair" at bounding box center [890, 83] width 94 height 19
